Goal: Task Accomplishment & Management: Use online tool/utility

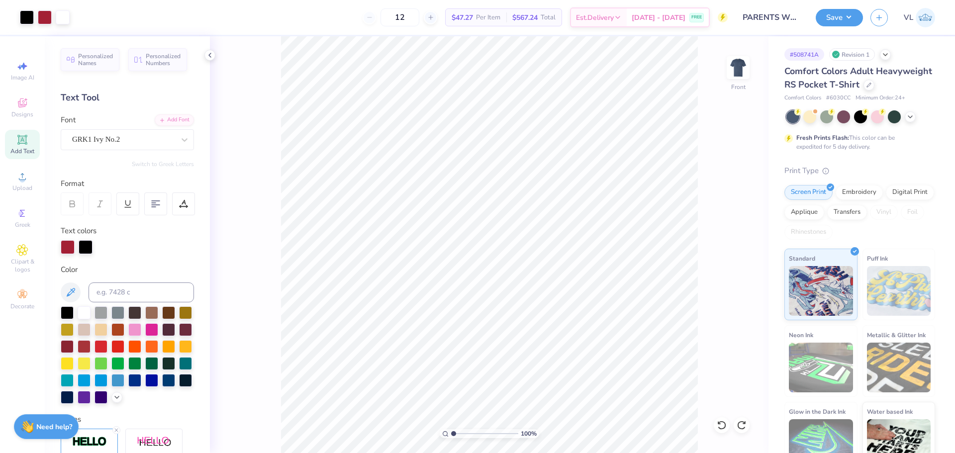
drag, startPoint x: 459, startPoint y: 435, endPoint x: 447, endPoint y: 437, distance: 12.1
type input "1"
click at [451, 437] on input "range" at bounding box center [484, 433] width 67 height 9
click at [27, 188] on span "Upload" at bounding box center [22, 188] width 20 height 8
click at [30, 178] on div "Upload" at bounding box center [22, 181] width 35 height 29
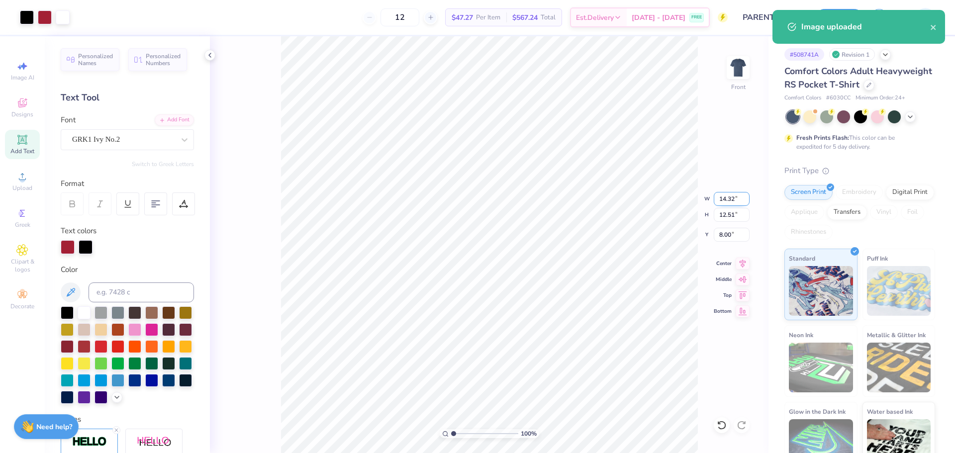
click at [724, 201] on input "14.32" at bounding box center [732, 199] width 36 height 14
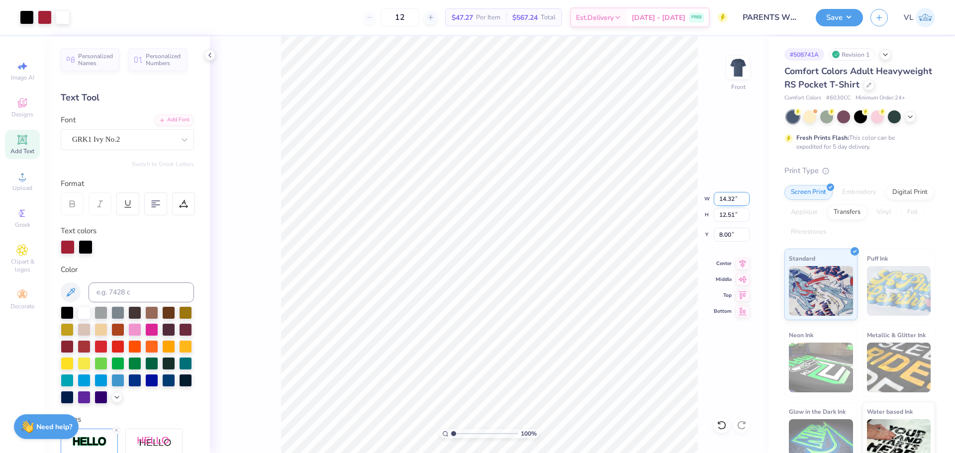
click at [727, 204] on input "14.32" at bounding box center [732, 199] width 36 height 14
type input "12.57"
click at [727, 198] on input "14.32" at bounding box center [732, 199] width 36 height 14
type input "11.63"
type input "10.16"
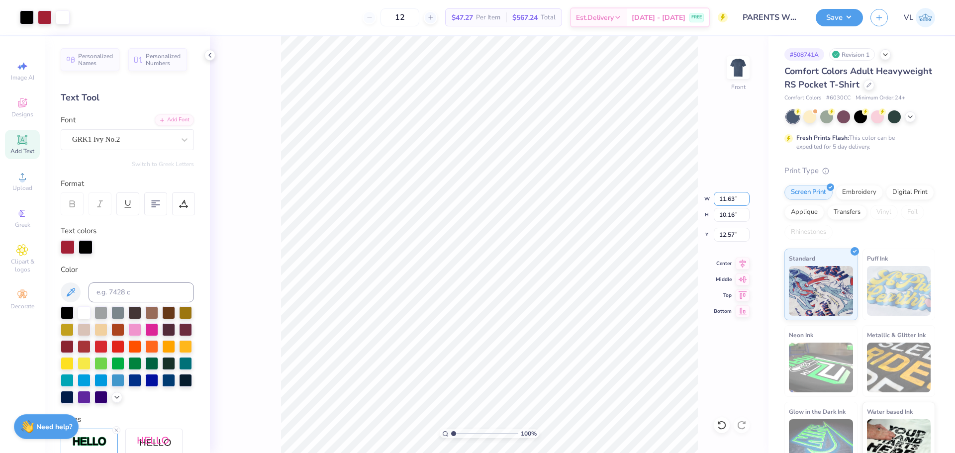
type input "13.75"
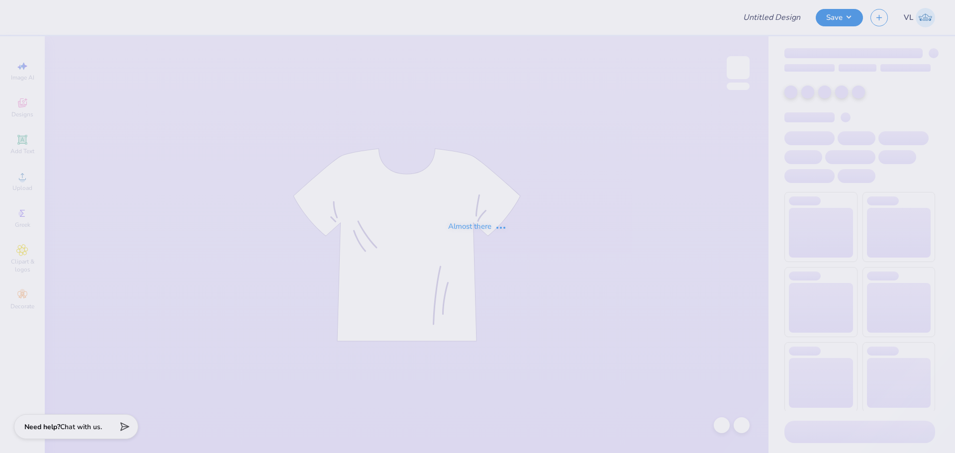
type input "PARENTS WEEKEND"
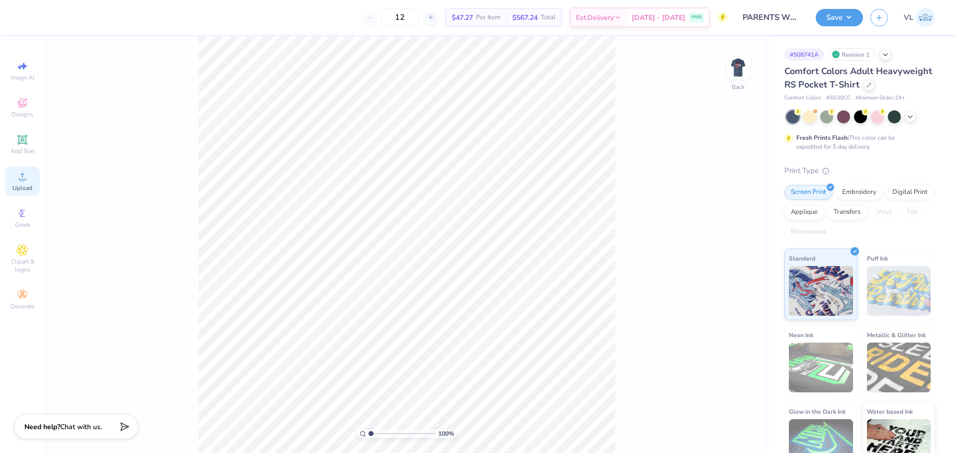
click at [31, 180] on div "Upload" at bounding box center [22, 181] width 35 height 29
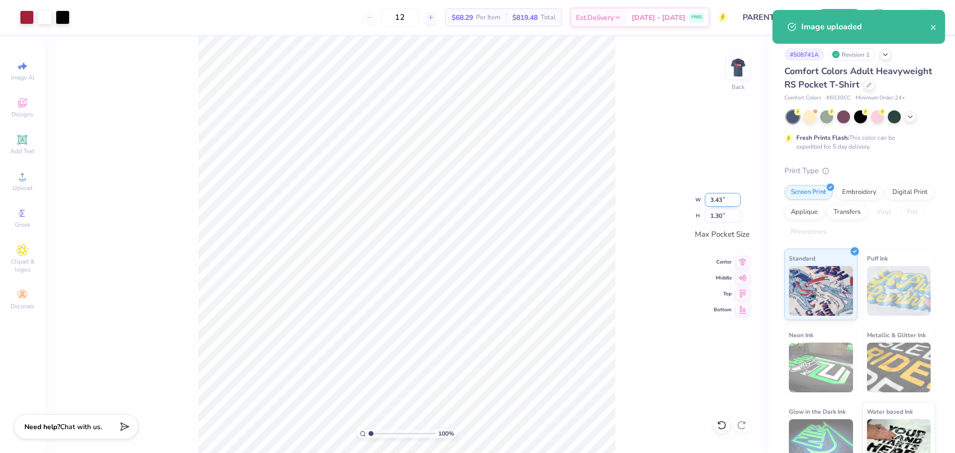
drag, startPoint x: 710, startPoint y: 196, endPoint x: 720, endPoint y: 188, distance: 12.7
click at [710, 196] on input "3.43" at bounding box center [723, 200] width 36 height 14
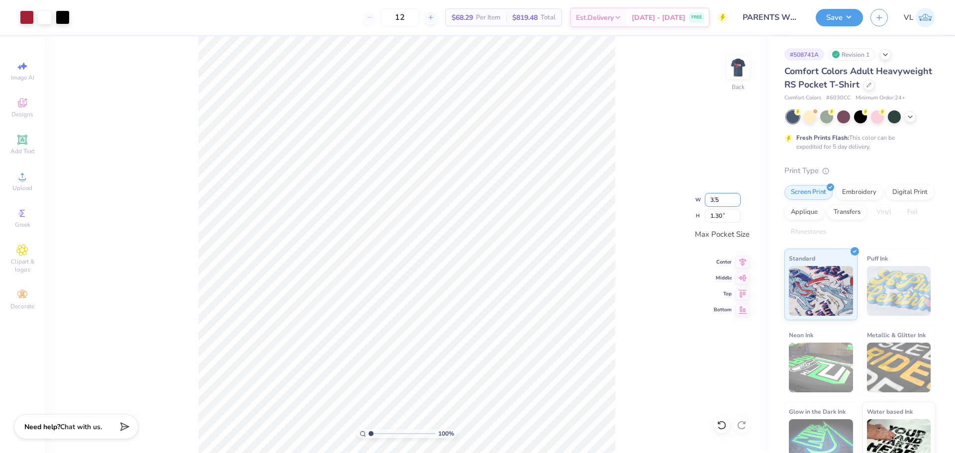
type input "3.50"
type input "1.32"
click at [745, 65] on img at bounding box center [738, 68] width 40 height 40
click at [438, 339] on li "Group" at bounding box center [438, 343] width 78 height 19
click at [28, 192] on span "Upload" at bounding box center [22, 188] width 20 height 8
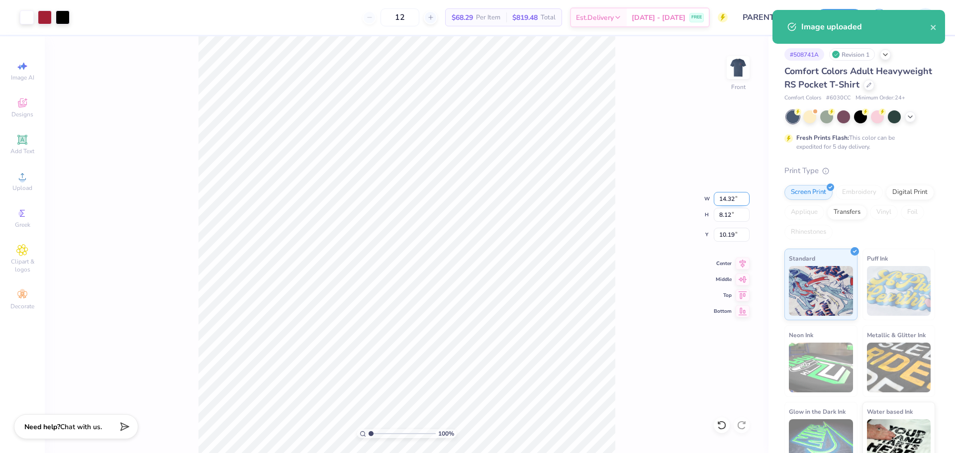
click at [731, 204] on input "14.32" at bounding box center [732, 199] width 36 height 14
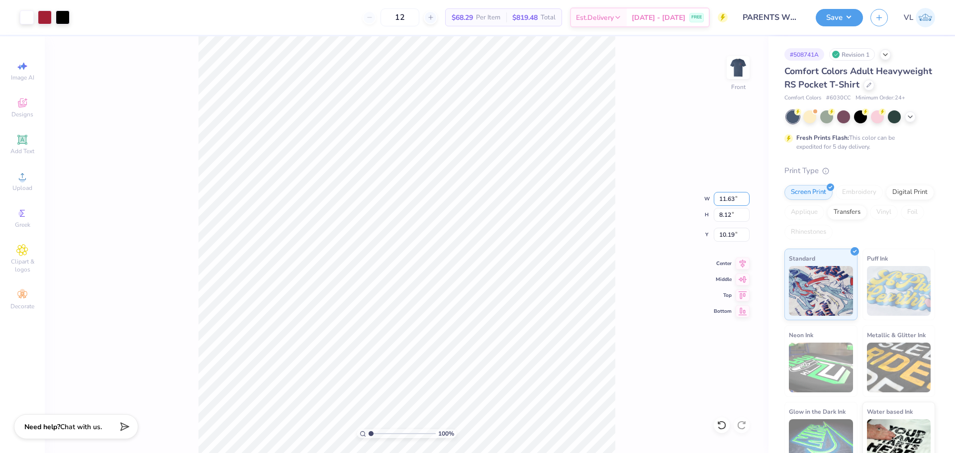
type input "11.63"
type input "6.59"
click at [735, 230] on input "10.95" at bounding box center [732, 235] width 36 height 14
type input "7.64"
click at [412, 436] on li "Send to Back" at bounding box center [424, 440] width 78 height 19
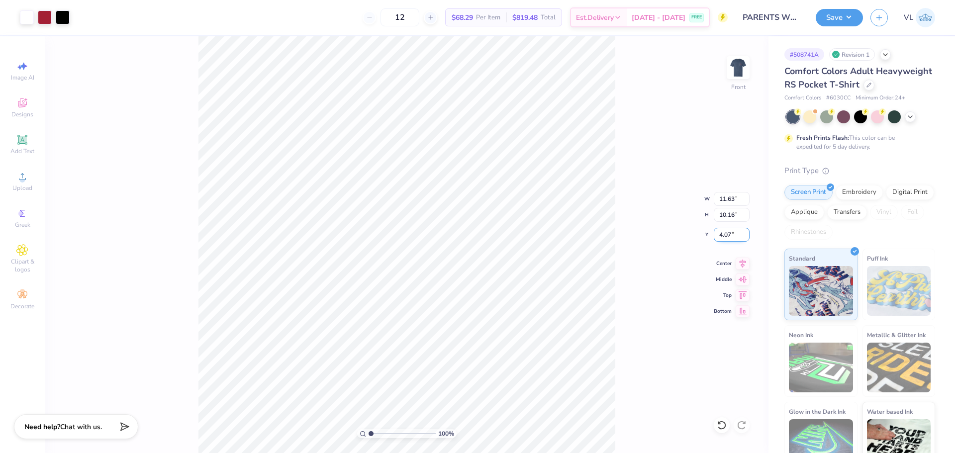
click at [728, 228] on input "4.07" at bounding box center [732, 235] width 36 height 14
type input "3.00"
click at [725, 197] on input "11.63" at bounding box center [732, 199] width 36 height 14
type input "12.00"
type input "10.49"
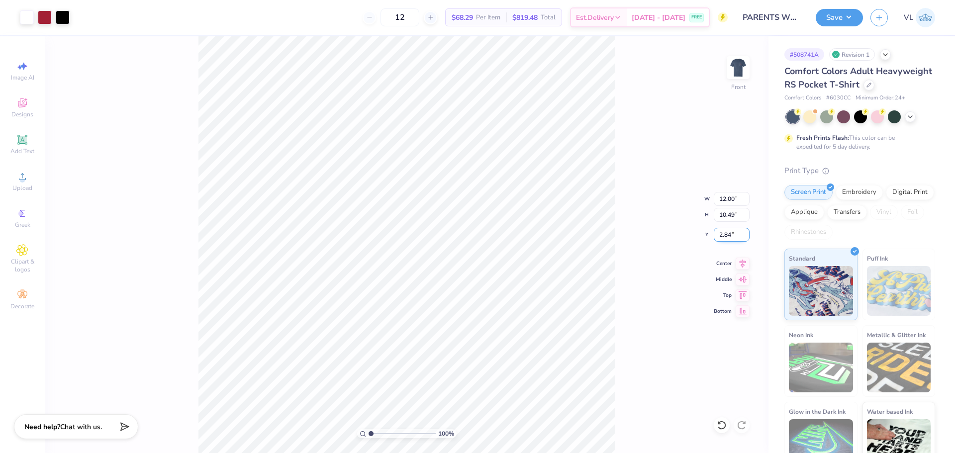
click at [726, 239] on input "2.84" at bounding box center [732, 235] width 36 height 14
type input "3.00"
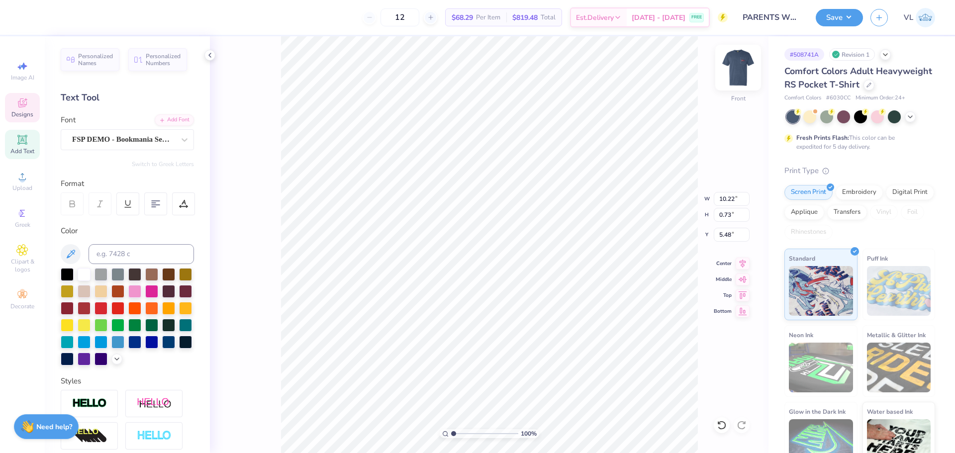
click at [736, 67] on img at bounding box center [738, 68] width 40 height 40
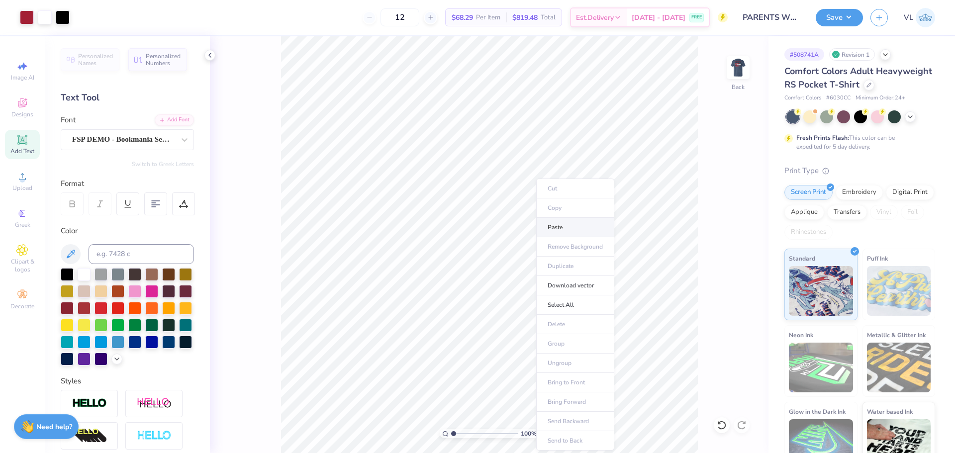
click at [558, 227] on li "Paste" at bounding box center [575, 227] width 78 height 19
drag, startPoint x: 453, startPoint y: 435, endPoint x: 463, endPoint y: 430, distance: 10.9
type input "1.78"
click at [459, 436] on input "range" at bounding box center [484, 433] width 67 height 9
click at [89, 276] on div at bounding box center [84, 273] width 13 height 13
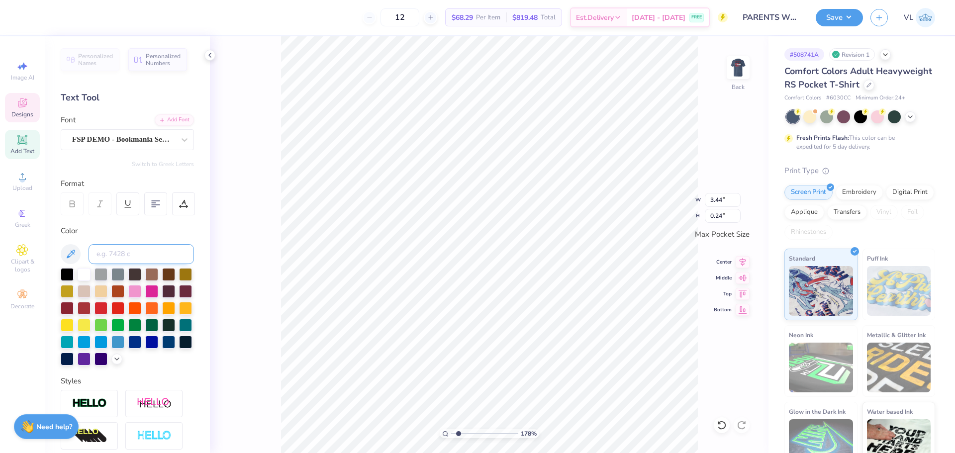
click at [137, 261] on input at bounding box center [141, 254] width 105 height 20
type input "201"
click at [83, 269] on div at bounding box center [84, 273] width 13 height 13
click at [613, 226] on li "Duplicate" at bounding box center [622, 223] width 78 height 19
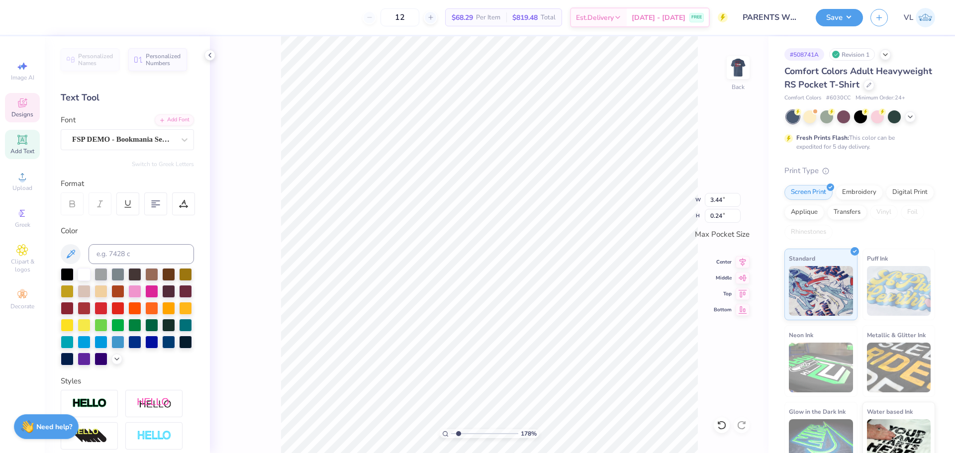
type textarea "2025"
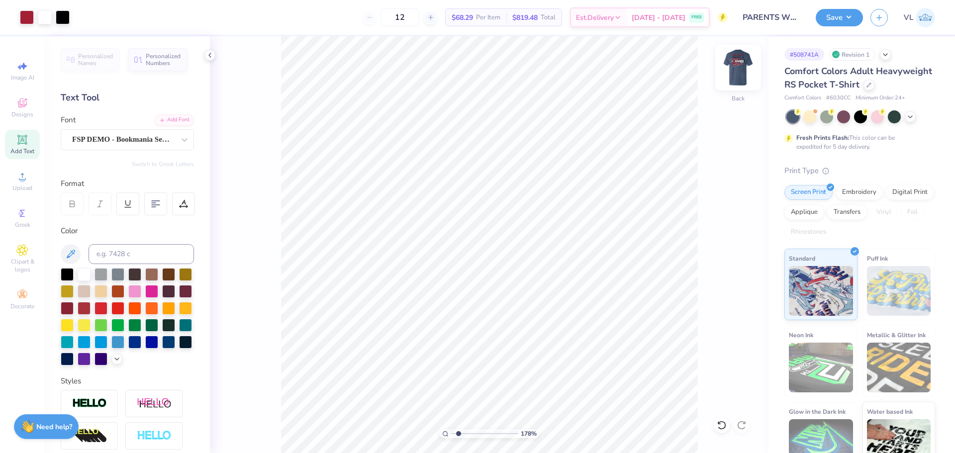
click at [745, 62] on img at bounding box center [738, 68] width 40 height 40
type input "1"
click at [452, 431] on input "range" at bounding box center [484, 433] width 67 height 9
click at [842, 17] on button "Save" at bounding box center [839, 15] width 47 height 17
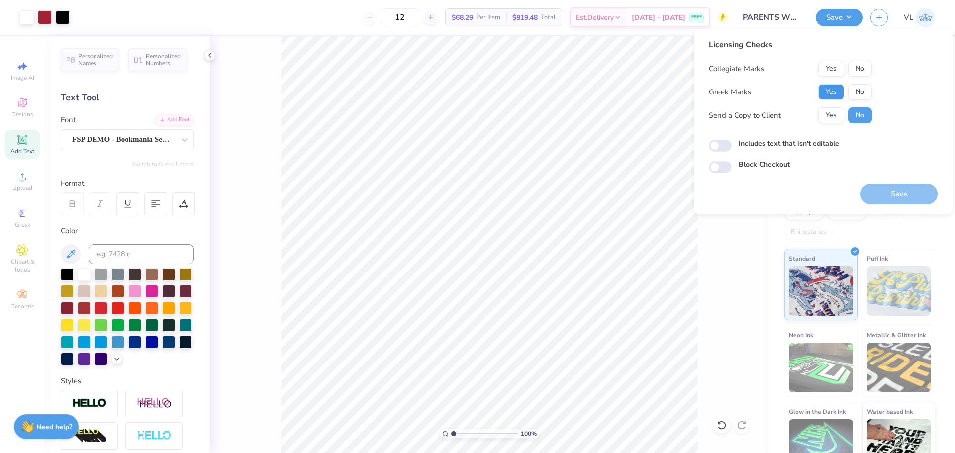
click at [840, 93] on button "Yes" at bounding box center [831, 92] width 26 height 16
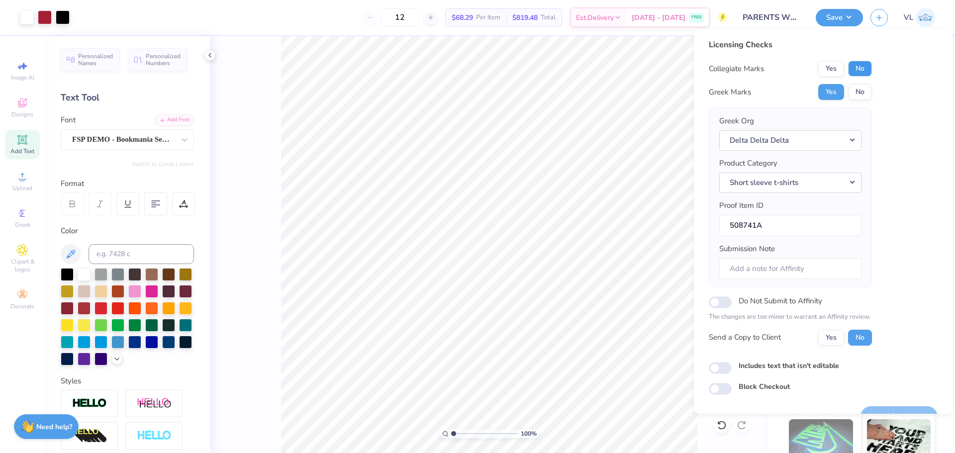
click at [866, 63] on button "No" at bounding box center [860, 69] width 24 height 16
click at [908, 407] on button "Save" at bounding box center [899, 416] width 77 height 20
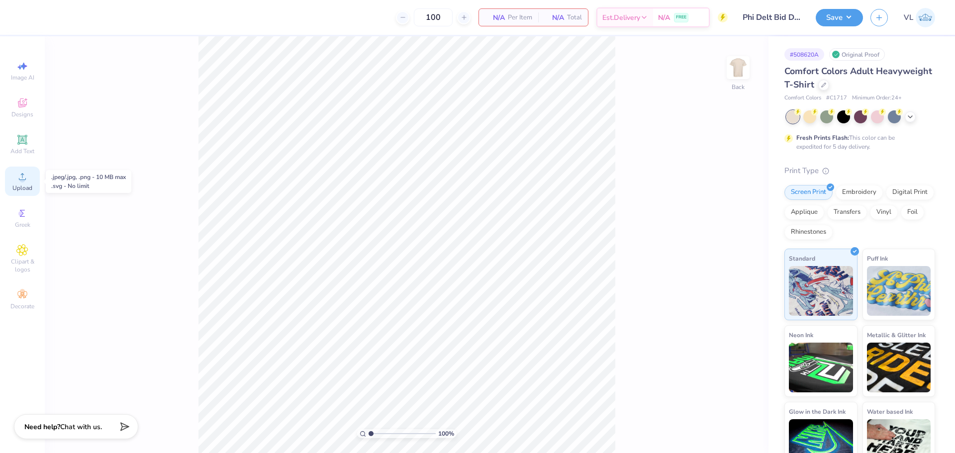
click at [17, 176] on icon at bounding box center [22, 177] width 12 height 12
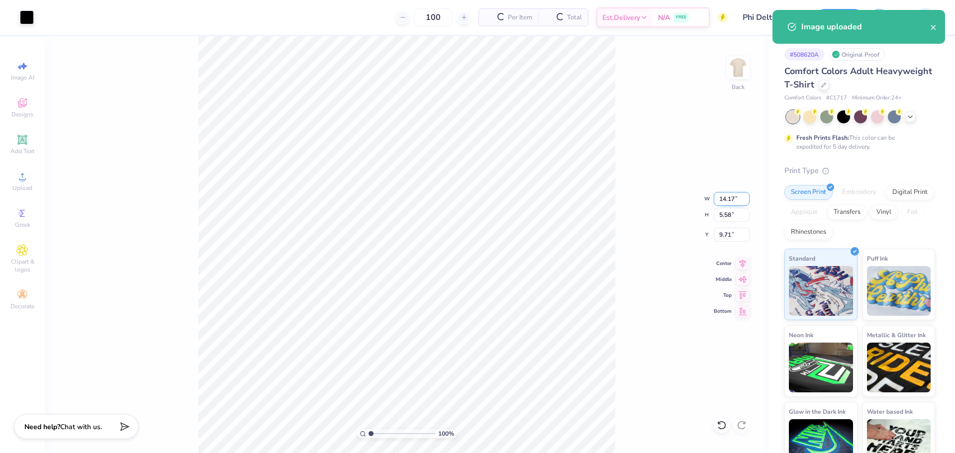
click at [726, 198] on input "14.17" at bounding box center [732, 199] width 36 height 14
type input "3.50"
type input "1.38"
type input "3.00"
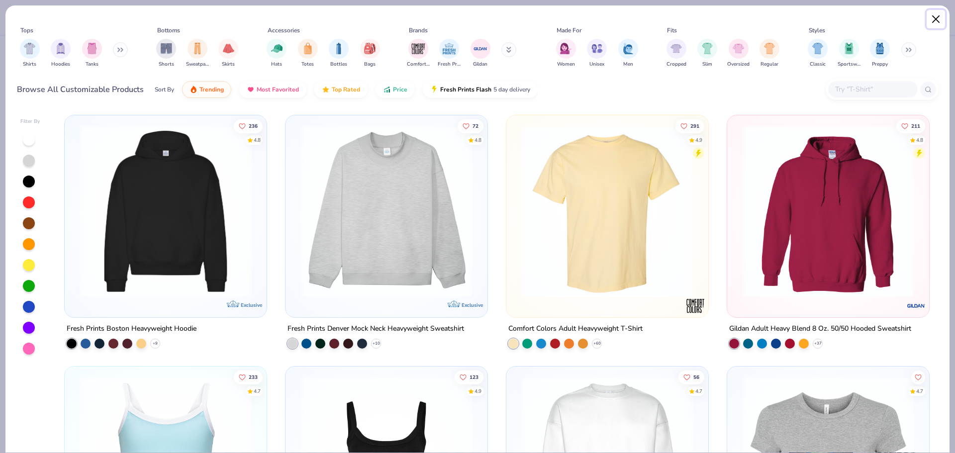
click at [941, 20] on button "Close" at bounding box center [936, 19] width 19 height 19
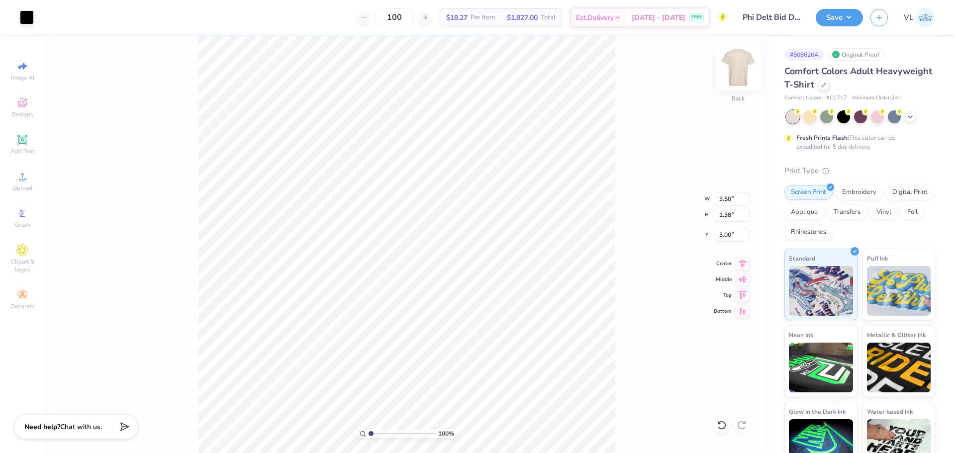
click at [739, 63] on img at bounding box center [738, 68] width 40 height 40
click at [18, 176] on icon at bounding box center [22, 177] width 12 height 12
click at [24, 181] on circle at bounding box center [21, 179] width 5 height 5
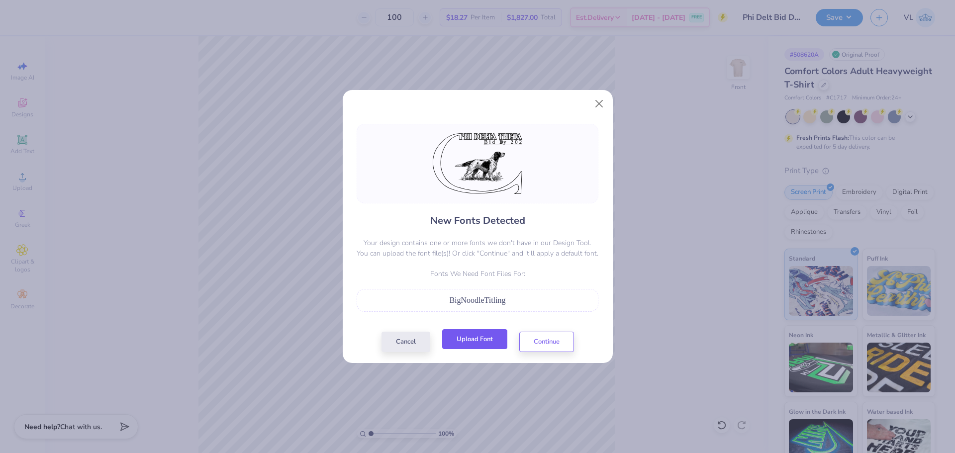
click at [493, 335] on button "Upload Font" at bounding box center [474, 339] width 65 height 20
click at [493, 341] on button "Upload Font" at bounding box center [474, 339] width 65 height 20
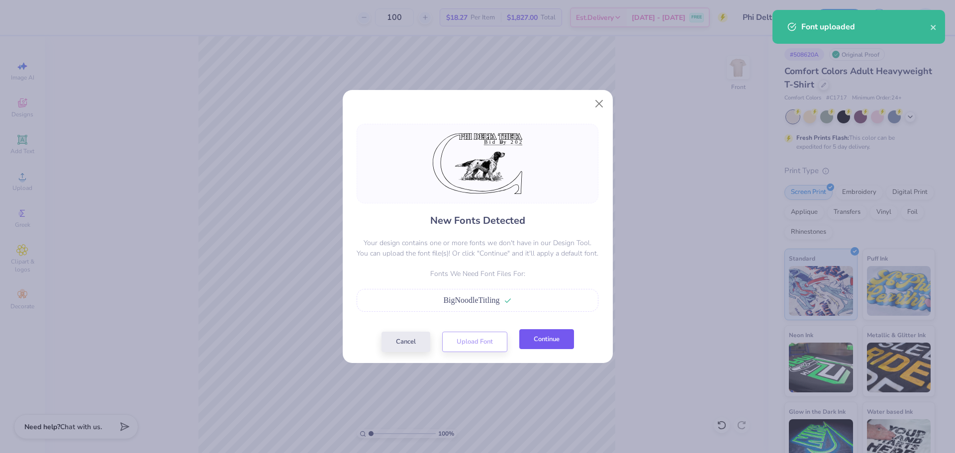
click at [556, 341] on button "Continue" at bounding box center [546, 339] width 55 height 20
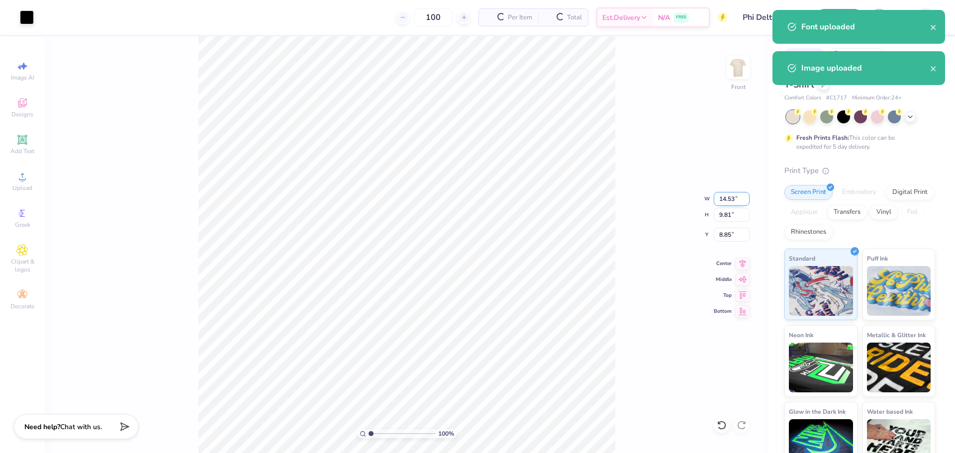
click at [730, 197] on input "14.53" at bounding box center [732, 199] width 36 height 14
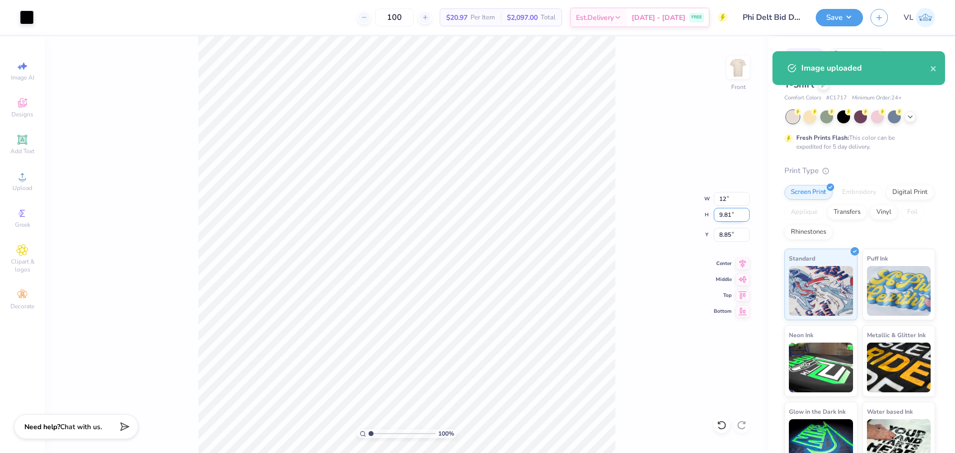
type input "12.00"
type input "8.10"
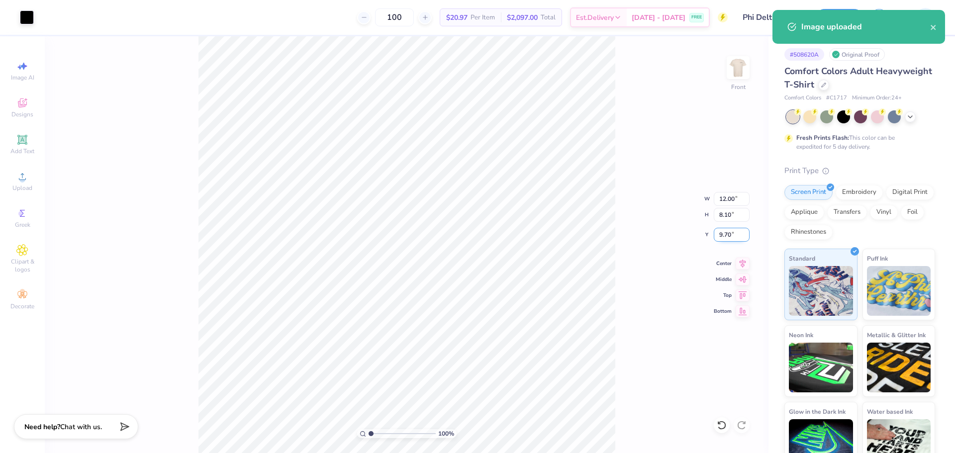
click at [720, 230] on input "9.70" at bounding box center [732, 235] width 36 height 14
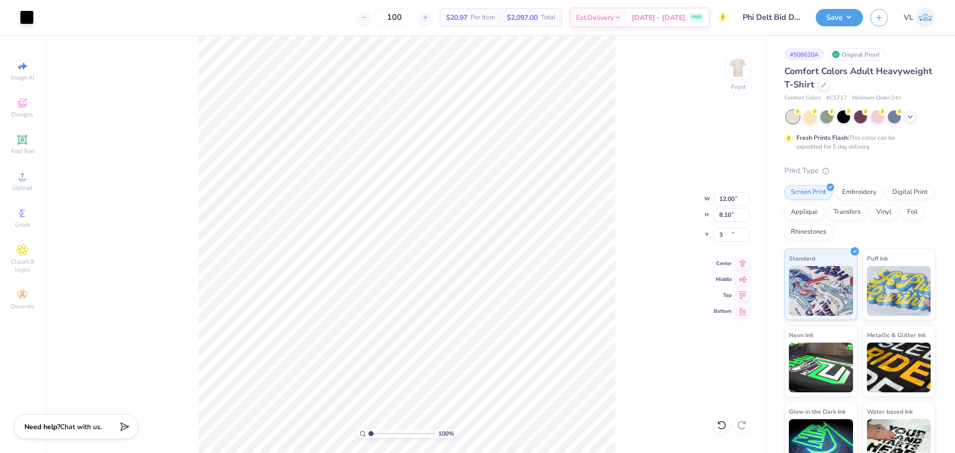
type input "3.00"
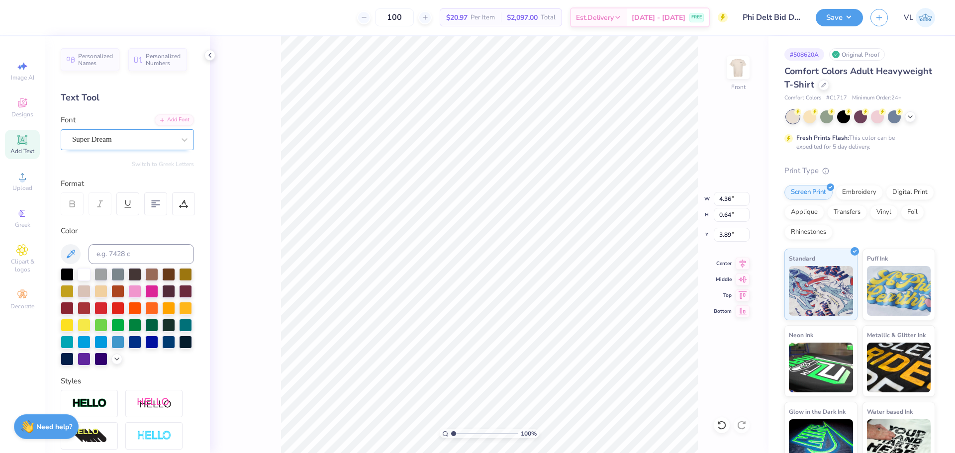
click at [124, 139] on div "Super Dream" at bounding box center [123, 139] width 104 height 15
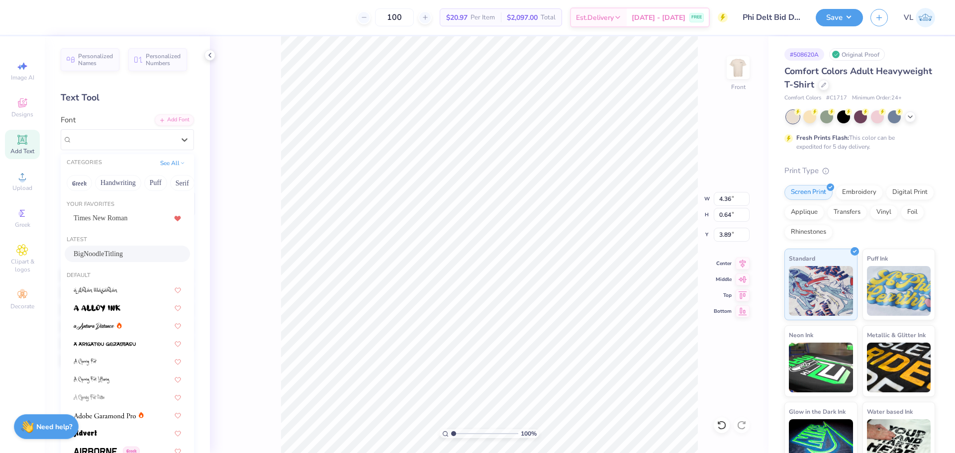
click at [109, 254] on div "BigNoodleTitling" at bounding box center [127, 254] width 107 height 10
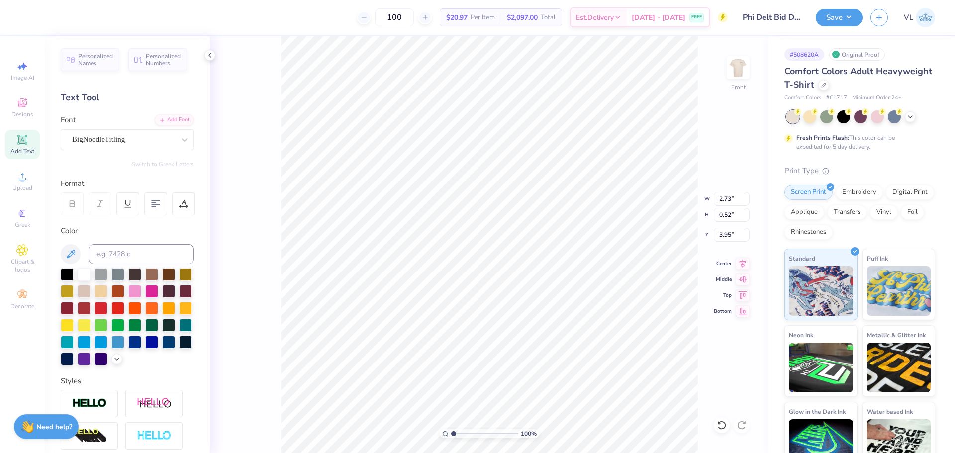
type input "2.73"
type input "0.52"
type input "3.95"
drag, startPoint x: 185, startPoint y: 200, endPoint x: 189, endPoint y: 214, distance: 15.0
click at [185, 201] on icon at bounding box center [184, 202] width 4 height 5
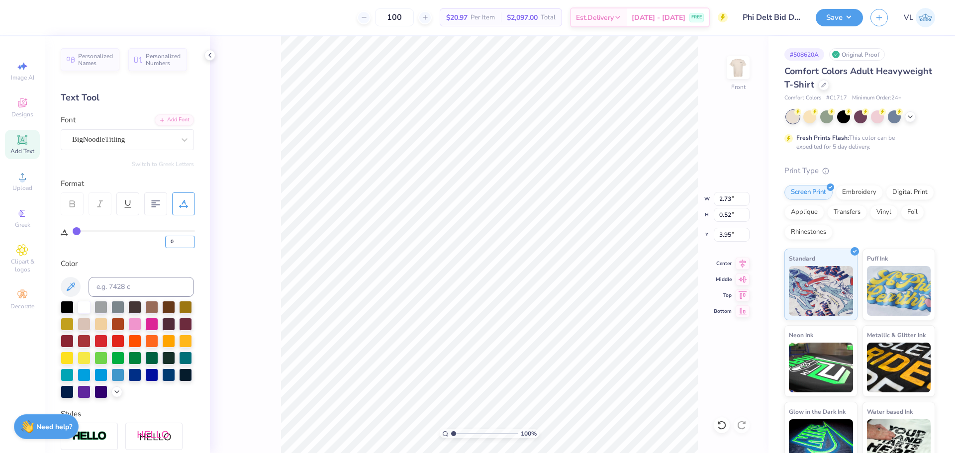
drag, startPoint x: 182, startPoint y: 244, endPoint x: 142, endPoint y: 248, distance: 40.0
click at [142, 248] on div "Personalized Names Personalized Numbers Text Tool Add Font Font BigNoodleTitlin…" at bounding box center [127, 244] width 165 height 417
type input "15"
type input "3.93"
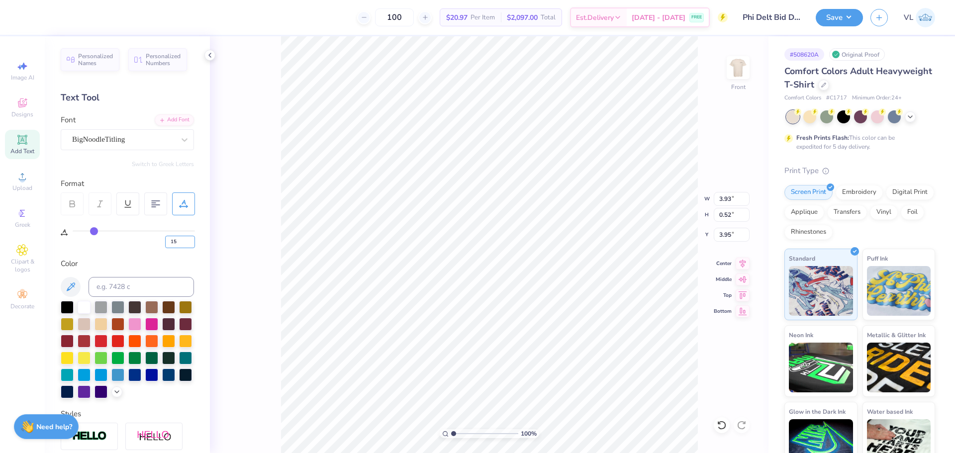
drag, startPoint x: 183, startPoint y: 243, endPoint x: 135, endPoint y: 250, distance: 48.3
click at [135, 250] on div "Personalized Names Personalized Numbers Text Tool Add Font Font BigNoodleTitlin…" at bounding box center [127, 244] width 165 height 417
type input "25"
type input "4.73"
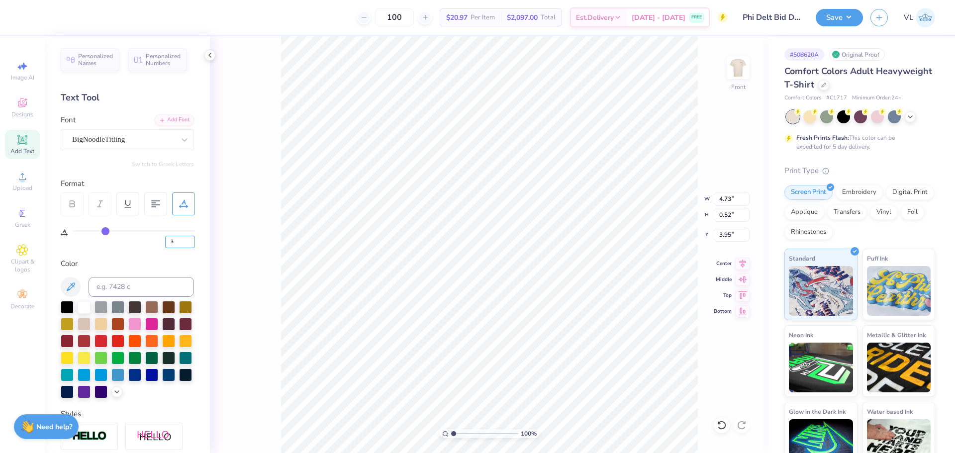
drag, startPoint x: 180, startPoint y: 241, endPoint x: 151, endPoint y: 246, distance: 29.3
click at [151, 246] on div "3" at bounding box center [134, 239] width 122 height 18
type input "53"
type input "6.95"
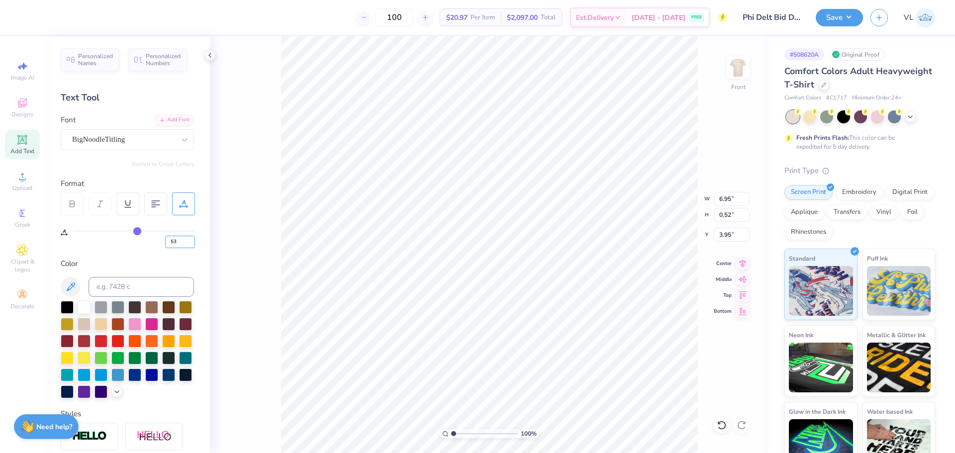
drag, startPoint x: 178, startPoint y: 243, endPoint x: 156, endPoint y: 242, distance: 21.4
click at [156, 242] on div "53" at bounding box center [134, 239] width 122 height 18
type input "35"
type input "5.52"
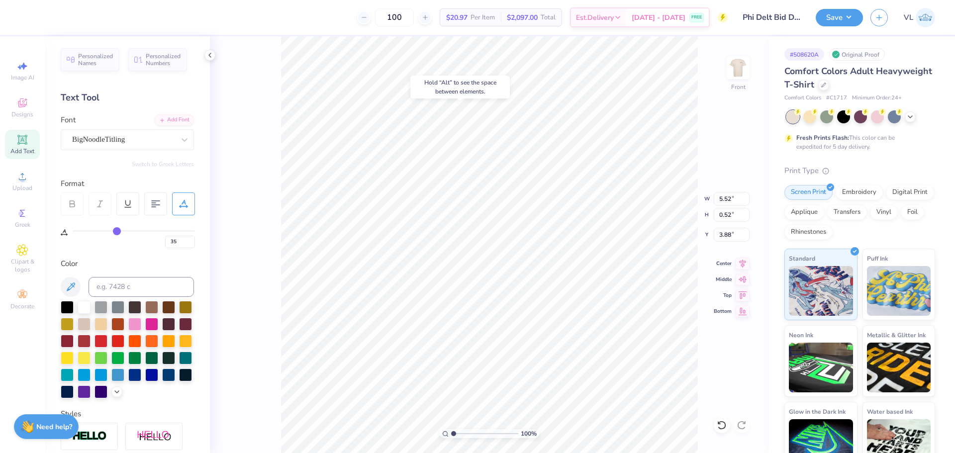
type input "3.88"
drag, startPoint x: 168, startPoint y: 242, endPoint x: 136, endPoint y: 244, distance: 31.4
click at [136, 244] on div "35" at bounding box center [134, 239] width 122 height 18
type input "30"
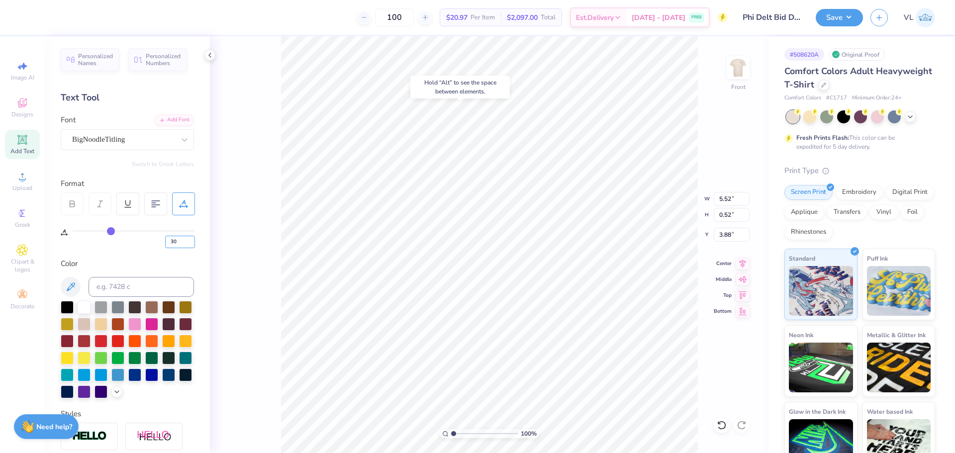
type input "5.12"
type input "1.86"
click at [459, 430] on input "range" at bounding box center [484, 433] width 67 height 9
type input "3.90"
drag, startPoint x: 726, startPoint y: 235, endPoint x: 755, endPoint y: 239, distance: 29.6
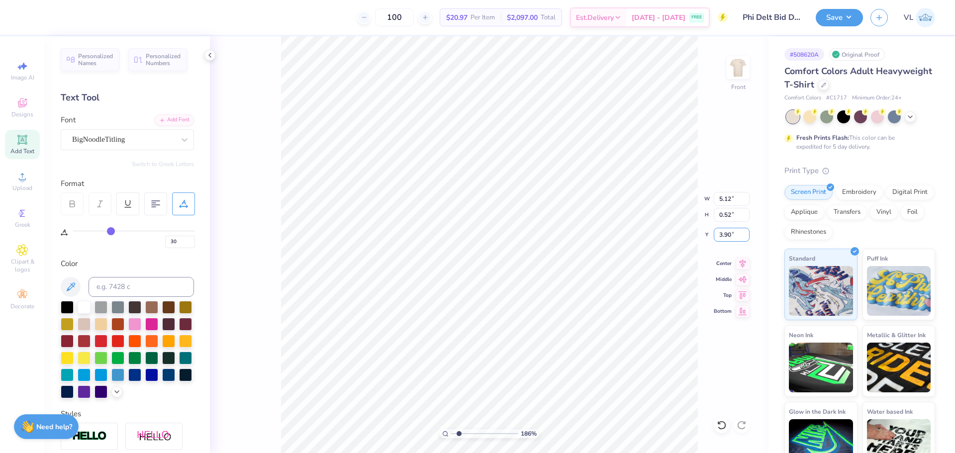
click at [756, 241] on div "186 % Front W 5.12 5.12 " H 0.52 0.52 " Y 3.90 3.90 " Center Middle Top Bottom" at bounding box center [489, 244] width 559 height 417
click at [668, 230] on div "186 % Front W 5.12 5.12 " H 0.52 0.52 " Y 3.90 3.90 " Center Middle Top Bottom" at bounding box center [489, 244] width 559 height 417
click at [732, 234] on input "3.90" at bounding box center [732, 235] width 36 height 14
type input "3.95"
type input "1"
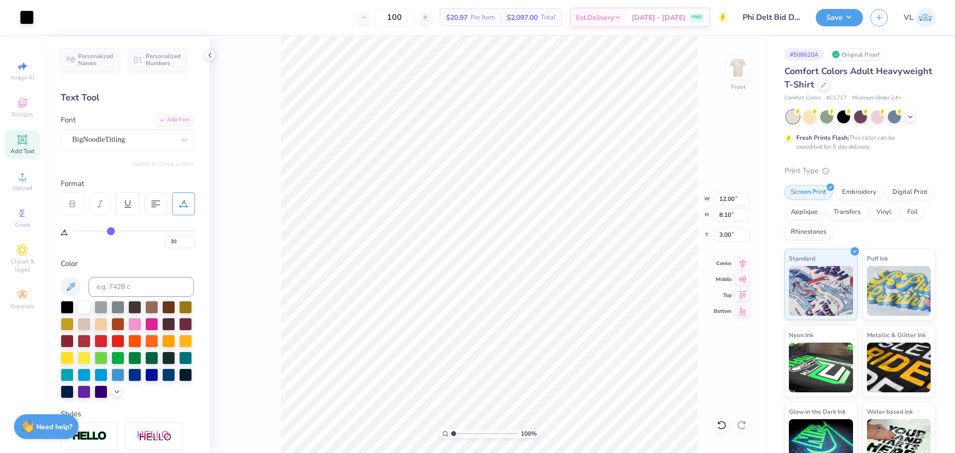
click at [452, 432] on input "range" at bounding box center [484, 433] width 67 height 9
click at [850, 19] on button "Save" at bounding box center [839, 15] width 47 height 17
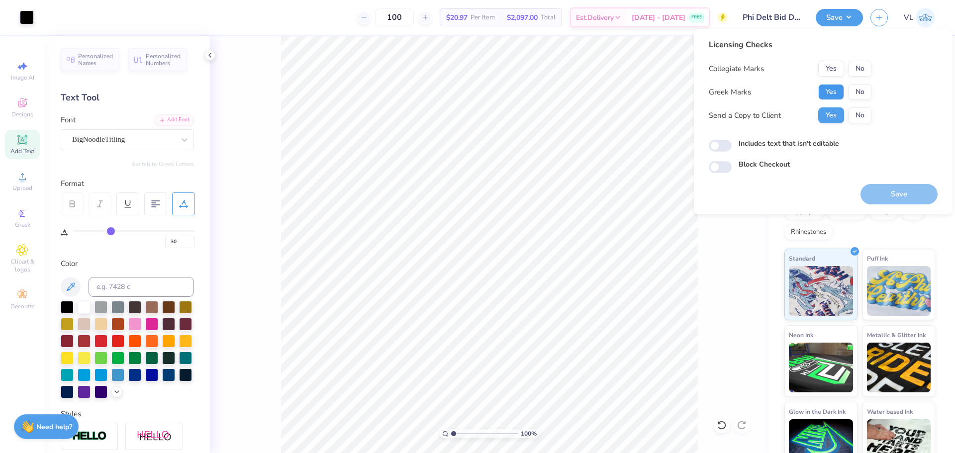
click at [831, 95] on button "Yes" at bounding box center [831, 92] width 26 height 16
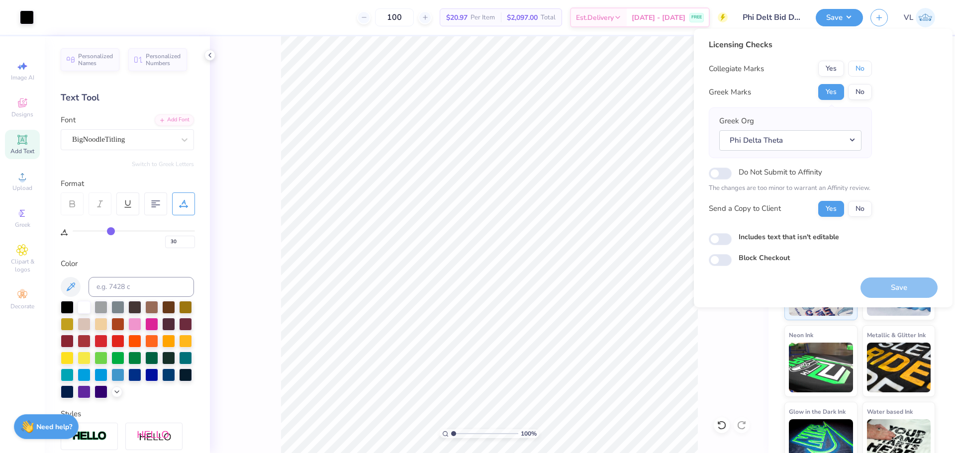
click at [864, 73] on button "No" at bounding box center [860, 69] width 24 height 16
click at [908, 291] on button "Save" at bounding box center [899, 288] width 77 height 20
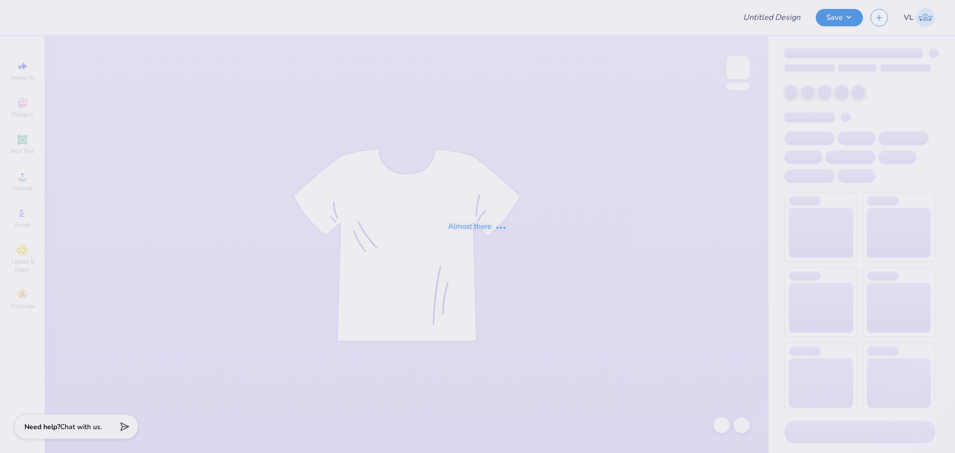
type input "IMSS merch"
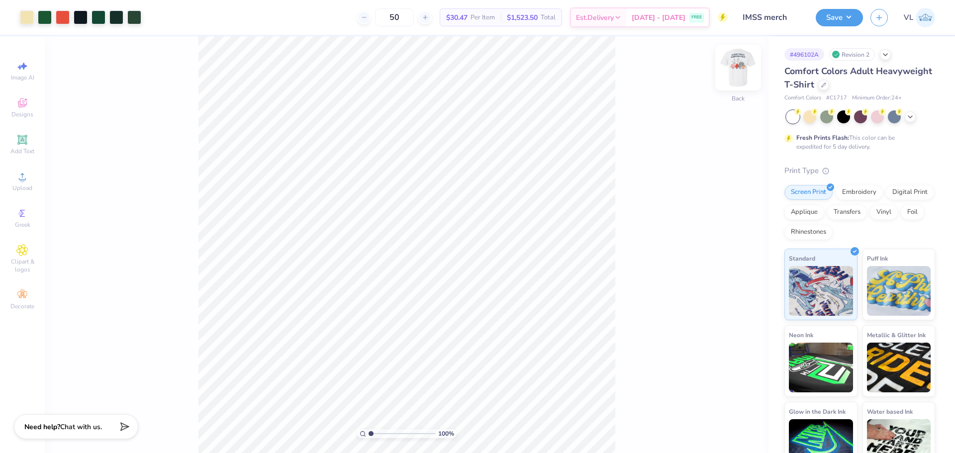
click at [726, 67] on img at bounding box center [738, 68] width 40 height 40
